Goal: Find contact information: Find contact information

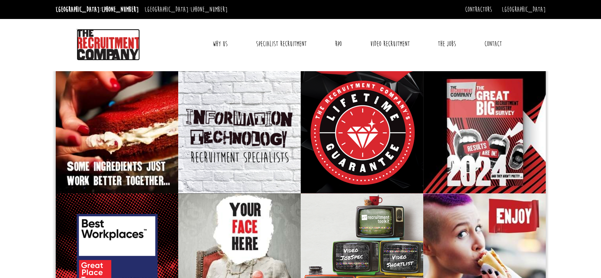
click at [115, 51] on img at bounding box center [108, 45] width 63 height 32
click at [286, 43] on link "Specialist Recruitment" at bounding box center [281, 44] width 62 height 20
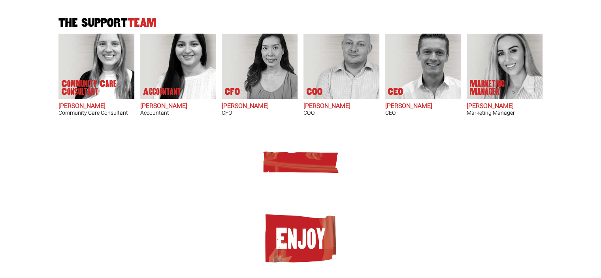
scroll to position [574, 0]
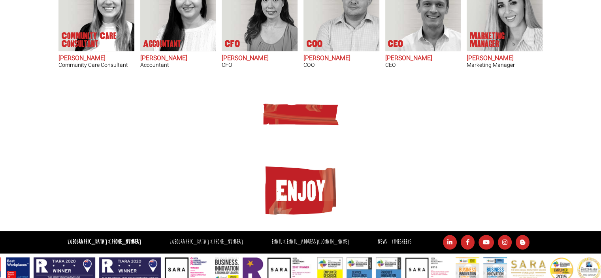
click at [293, 191] on img at bounding box center [300, 191] width 79 height 56
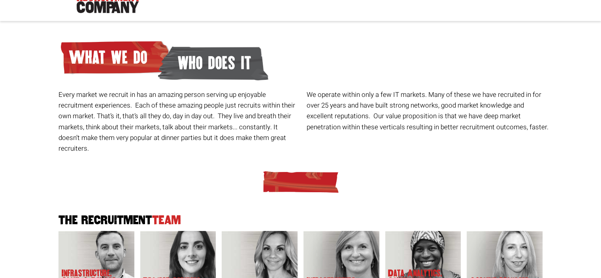
scroll to position [0, 0]
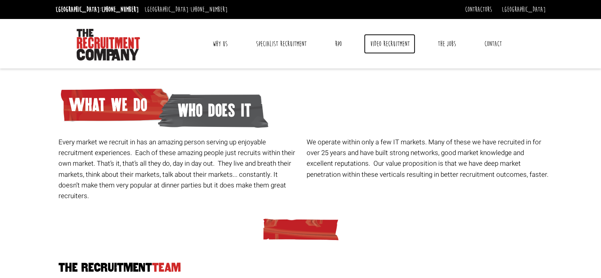
click at [384, 41] on link "Video Recruitment" at bounding box center [389, 44] width 51 height 20
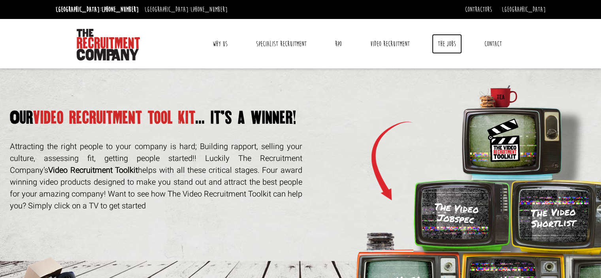
click at [449, 42] on link "The Jobs" at bounding box center [447, 44] width 30 height 20
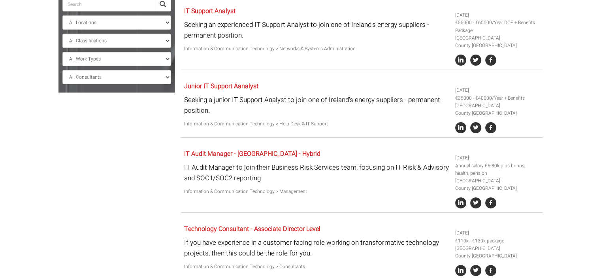
scroll to position [133, 0]
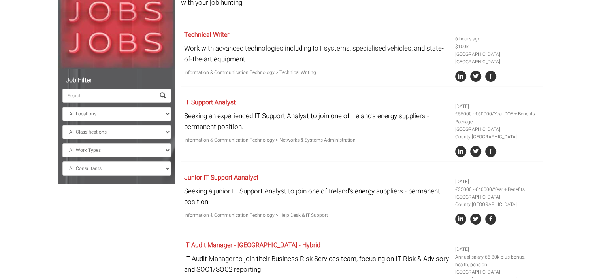
click at [133, 90] on input "search" at bounding box center [108, 95] width 92 height 14
click at [164, 94] on span at bounding box center [163, 95] width 6 height 6
click at [131, 113] on select "All Locations Sydney Melbourne Ireland Sydney CBD Parramatta Circular Quay Nort…" at bounding box center [116, 114] width 109 height 14
select select "[GEOGRAPHIC_DATA]"
click at [62, 107] on select "All Locations Sydney Melbourne Ireland Sydney CBD Parramatta Circular Quay Nort…" at bounding box center [116, 114] width 109 height 14
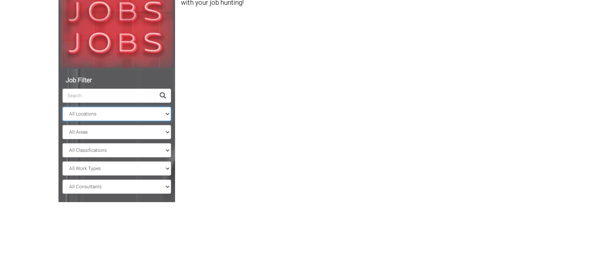
scroll to position [115, 0]
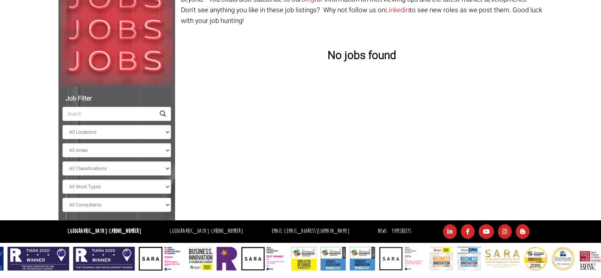
click at [142, 117] on input "search" at bounding box center [108, 114] width 92 height 14
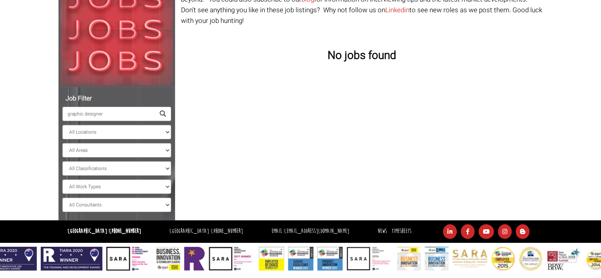
type input "graphic designer"
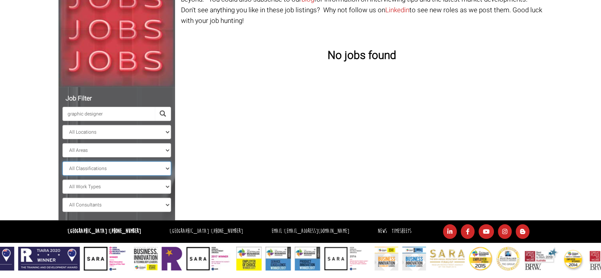
click at [147, 173] on select "All Classifications Banking & Financial Services Information & Communication Te…" at bounding box center [116, 168] width 109 height 14
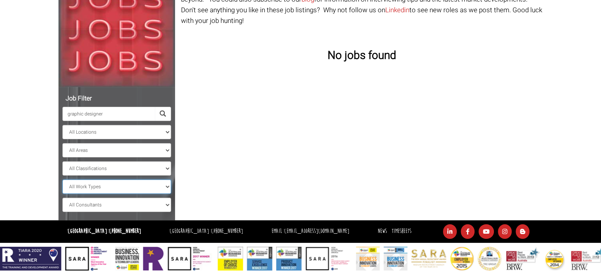
click at [149, 188] on select "All Work Types Full Time Part Time Casual Contract / Temp" at bounding box center [116, 186] width 109 height 14
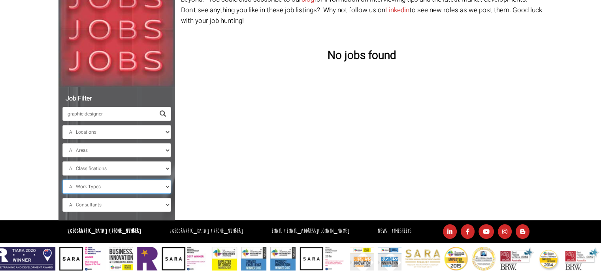
click at [149, 188] on select "All Work Types Full Time Part Time Casual Contract / Temp" at bounding box center [116, 186] width 109 height 14
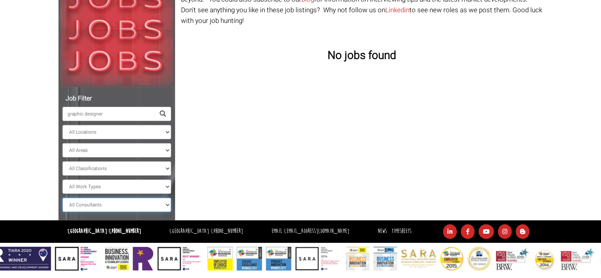
click at [145, 201] on select "All Consultants Adam - , Infrastructure, Cloud & DevOps, Contract Amanda - , In…" at bounding box center [116, 204] width 109 height 14
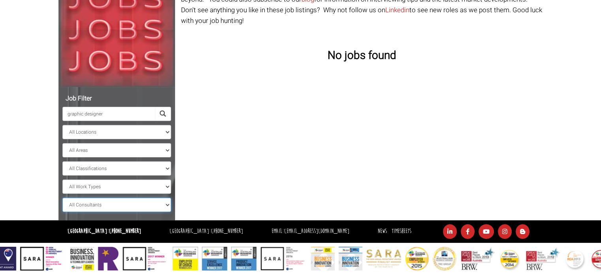
click at [145, 201] on select "All Consultants Adam - , Infrastructure, Cloud & DevOps, Contract Amanda - , In…" at bounding box center [116, 204] width 109 height 14
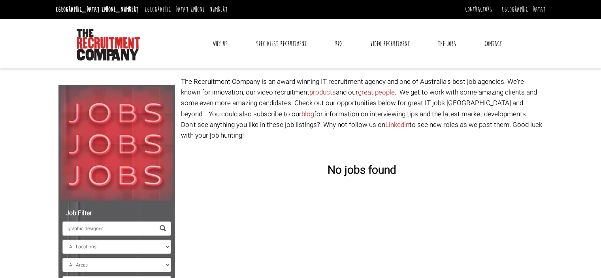
click at [493, 42] on link "Contact" at bounding box center [492, 44] width 29 height 20
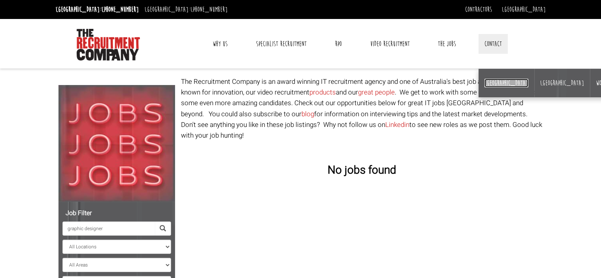
click at [493, 85] on link "[GEOGRAPHIC_DATA]" at bounding box center [506, 83] width 44 height 9
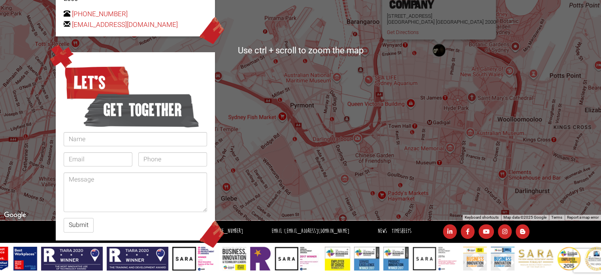
scroll to position [196, 0]
